Goal: Information Seeking & Learning: Learn about a topic

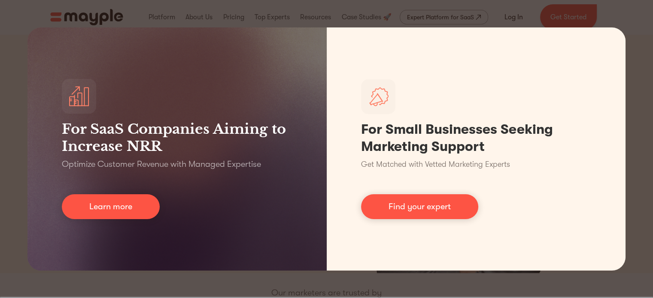
click at [443, 11] on div "For SaaS Companies Aiming to Increase NRR Optimize Customer Revenue with Manage…" at bounding box center [326, 149] width 653 height 298
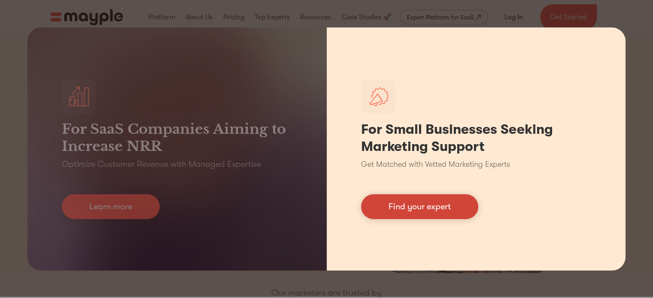
click at [423, 204] on link "Find your expert" at bounding box center [419, 206] width 117 height 25
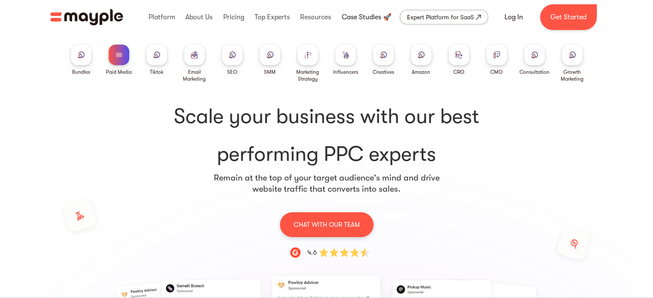
click at [357, 16] on link at bounding box center [366, 16] width 54 height 27
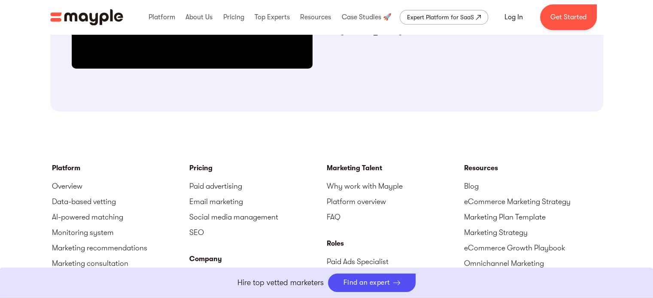
scroll to position [1202, 0]
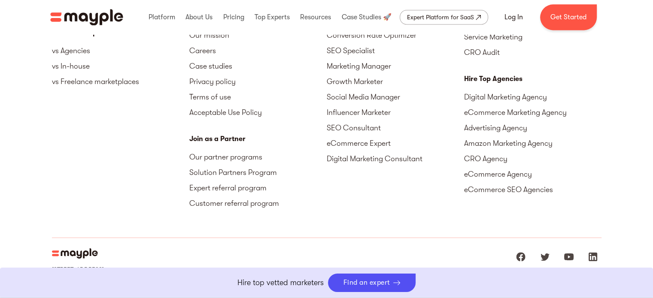
click at [620, 145] on div "Platform Overview Data-based vetting AI-powered matching Monitoring system Mark…" at bounding box center [326, 95] width 653 height 482
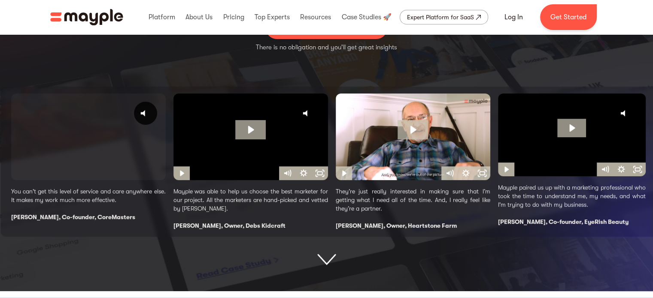
scroll to position [38, 0]
